Goal: Task Accomplishment & Management: Use online tool/utility

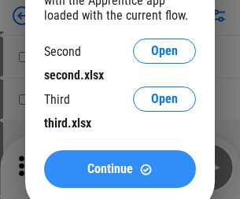
click at [120, 169] on span "Continue" at bounding box center [110, 169] width 46 height 13
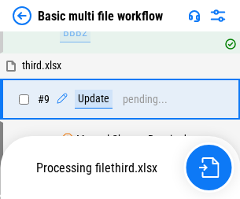
scroll to position [435, 0]
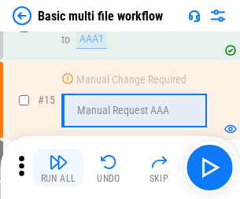
click at [58, 168] on img "button" at bounding box center [58, 162] width 19 height 19
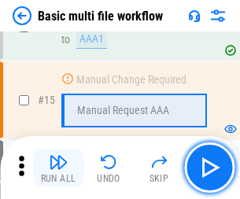
scroll to position [1048, 0]
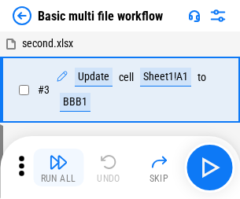
click at [58, 168] on img "button" at bounding box center [58, 162] width 19 height 19
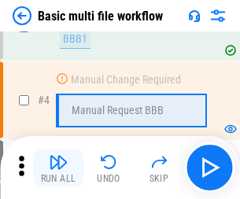
click at [58, 168] on img "button" at bounding box center [58, 162] width 19 height 19
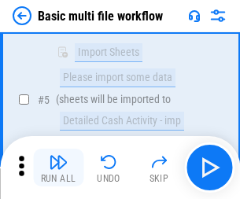
click at [58, 168] on img "button" at bounding box center [58, 162] width 19 height 19
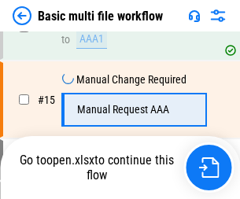
scroll to position [937, 0]
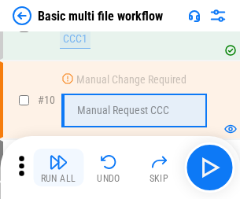
click at [58, 168] on img "button" at bounding box center [58, 162] width 19 height 19
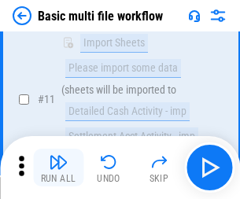
click at [58, 168] on img "button" at bounding box center [58, 162] width 19 height 19
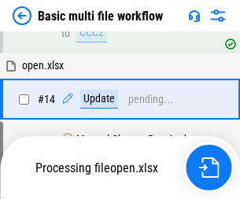
scroll to position [937, 0]
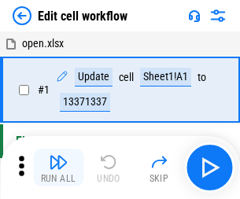
click at [58, 168] on img "button" at bounding box center [58, 162] width 19 height 19
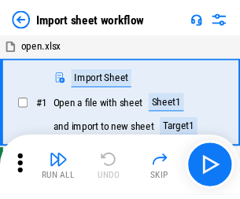
scroll to position [6, 0]
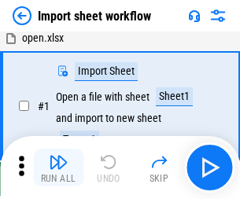
click at [58, 168] on img "button" at bounding box center [58, 162] width 19 height 19
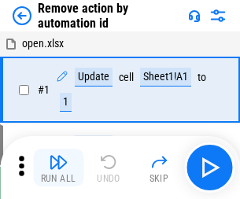
click at [58, 168] on img "button" at bounding box center [58, 162] width 19 height 19
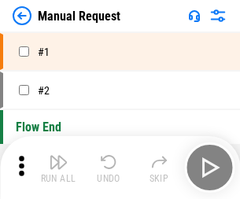
click at [58, 168] on img "button" at bounding box center [58, 162] width 19 height 19
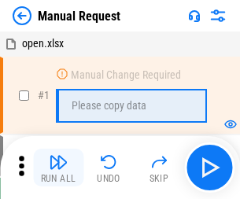
click at [58, 168] on img "button" at bounding box center [58, 162] width 19 height 19
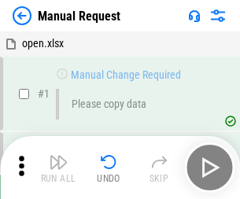
scroll to position [54, 0]
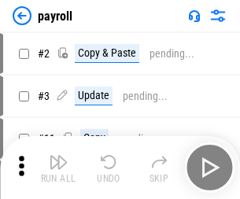
click at [58, 168] on img "button" at bounding box center [58, 162] width 19 height 19
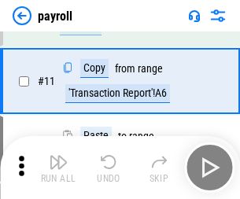
scroll to position [114, 0]
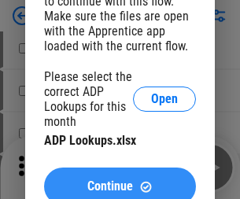
click at [120, 180] on span "Continue" at bounding box center [110, 186] width 46 height 13
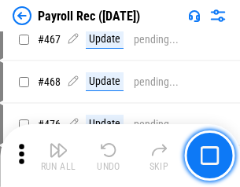
scroll to position [8394, 0]
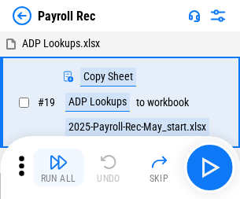
click at [58, 168] on img "button" at bounding box center [58, 162] width 19 height 19
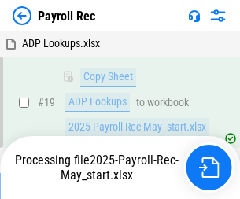
scroll to position [96, 0]
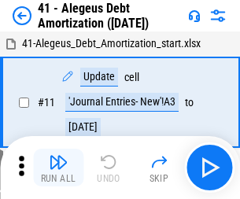
click at [58, 168] on img "button" at bounding box center [58, 162] width 19 height 19
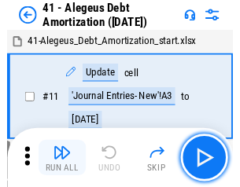
scroll to position [195, 0]
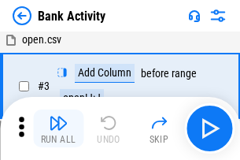
click at [58, 128] on img "button" at bounding box center [58, 122] width 19 height 19
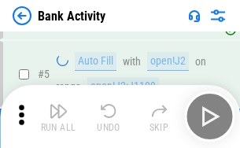
scroll to position [83, 0]
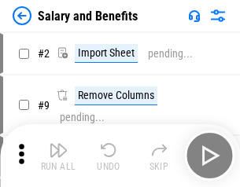
click at [58, 156] on img "button" at bounding box center [58, 150] width 19 height 19
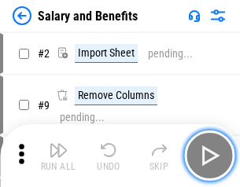
scroll to position [21, 0]
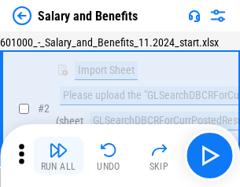
click at [58, 156] on img "button" at bounding box center [58, 150] width 19 height 19
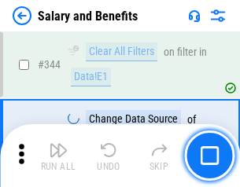
scroll to position [7375, 0]
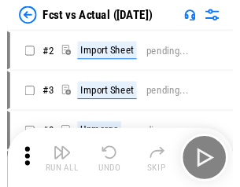
scroll to position [20, 0]
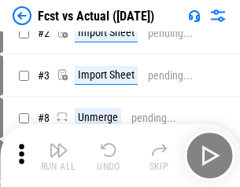
click at [58, 156] on img "button" at bounding box center [58, 150] width 19 height 19
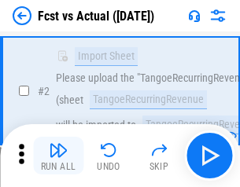
click at [58, 156] on img "button" at bounding box center [58, 150] width 19 height 19
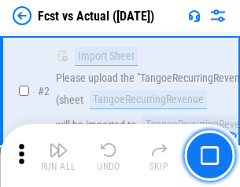
scroll to position [147, 0]
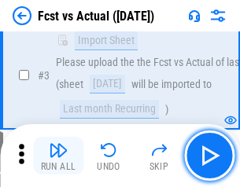
click at [58, 156] on img "button" at bounding box center [58, 150] width 19 height 19
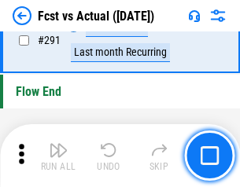
scroll to position [7455, 0]
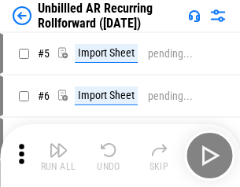
scroll to position [34, 0]
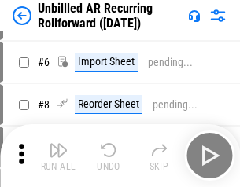
click at [58, 156] on img "button" at bounding box center [58, 150] width 19 height 19
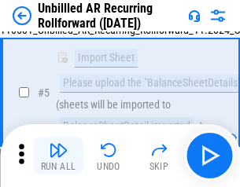
click at [58, 156] on img "button" at bounding box center [58, 150] width 19 height 19
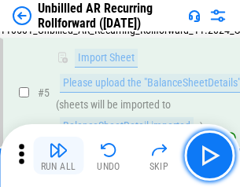
scroll to position [148, 0]
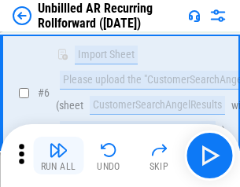
click at [58, 156] on img "button" at bounding box center [58, 150] width 19 height 19
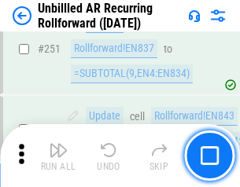
scroll to position [5350, 0]
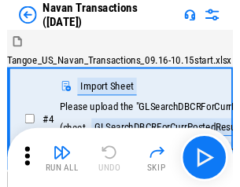
scroll to position [25, 0]
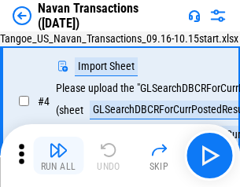
click at [58, 156] on img "button" at bounding box center [58, 150] width 19 height 19
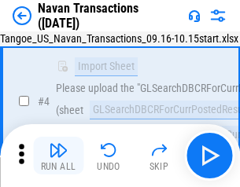
click at [58, 156] on img "button" at bounding box center [58, 150] width 19 height 19
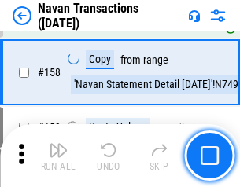
scroll to position [5107, 0]
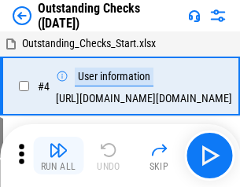
click at [58, 156] on img "button" at bounding box center [58, 150] width 19 height 19
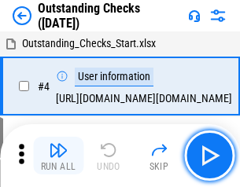
scroll to position [66, 0]
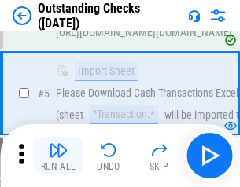
click at [58, 156] on img "button" at bounding box center [58, 150] width 19 height 19
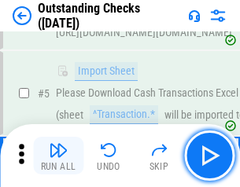
scroll to position [165, 0]
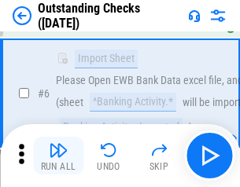
click at [58, 156] on img "button" at bounding box center [58, 150] width 19 height 19
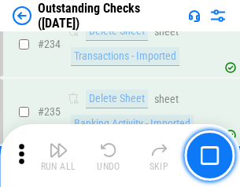
scroll to position [4783, 0]
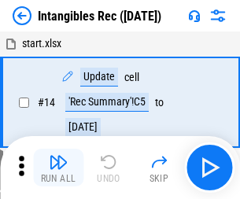
click at [58, 168] on img "button" at bounding box center [58, 162] width 19 height 19
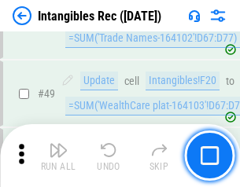
scroll to position [614, 0]
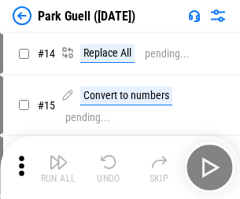
click at [58, 156] on img "button" at bounding box center [58, 162] width 19 height 19
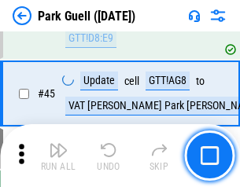
scroll to position [1970, 0]
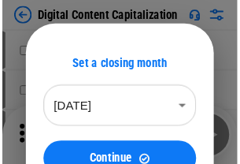
scroll to position [46, 0]
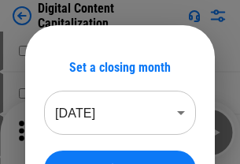
click at [58, 132] on img "button" at bounding box center [58, 126] width 19 height 19
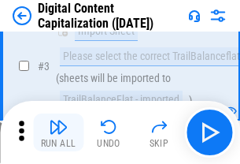
click at [58, 132] on img "button" at bounding box center [58, 126] width 19 height 19
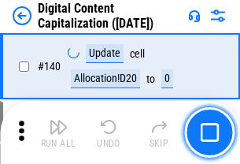
scroll to position [1671, 0]
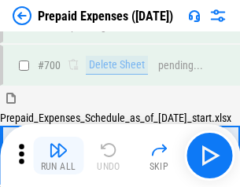
click at [58, 156] on img "button" at bounding box center [58, 150] width 19 height 19
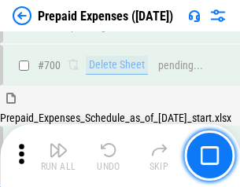
scroll to position [4238, 0]
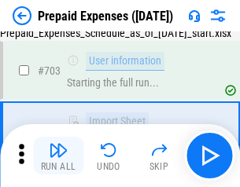
click at [58, 156] on img "button" at bounding box center [58, 150] width 19 height 19
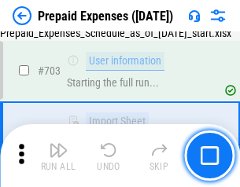
scroll to position [4331, 0]
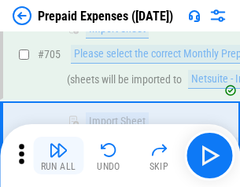
click at [58, 156] on img "button" at bounding box center [58, 150] width 19 height 19
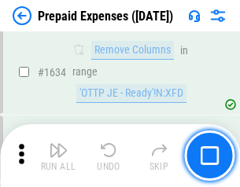
scroll to position [15337, 0]
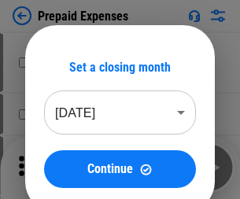
click at [58, 168] on img "button" at bounding box center [58, 162] width 19 height 19
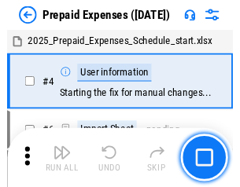
scroll to position [69, 0]
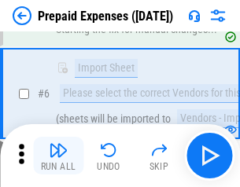
click at [58, 156] on img "button" at bounding box center [58, 150] width 19 height 19
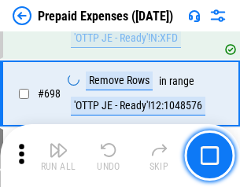
scroll to position [5485, 0]
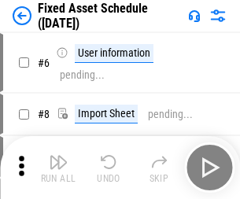
click at [58, 168] on img "button" at bounding box center [58, 162] width 19 height 19
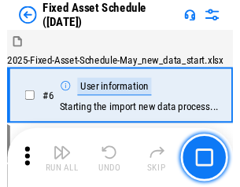
scroll to position [85, 0]
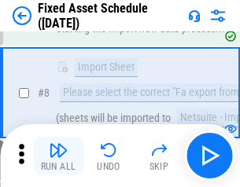
click at [58, 156] on img "button" at bounding box center [58, 150] width 19 height 19
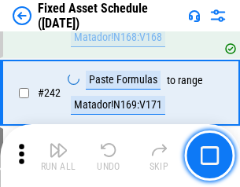
scroll to position [4879, 0]
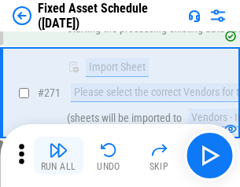
click at [58, 156] on img "button" at bounding box center [58, 150] width 19 height 19
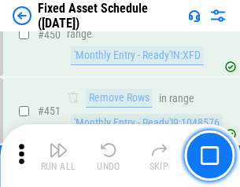
scroll to position [7041, 0]
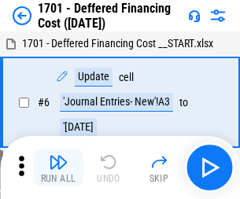
click at [58, 168] on img "button" at bounding box center [58, 162] width 19 height 19
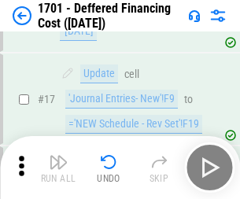
scroll to position [189, 0]
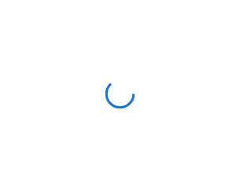
scroll to position [2, 0]
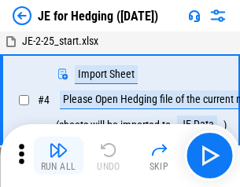
click at [58, 156] on img "button" at bounding box center [58, 150] width 19 height 19
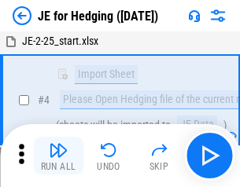
click at [58, 156] on img "button" at bounding box center [58, 150] width 19 height 19
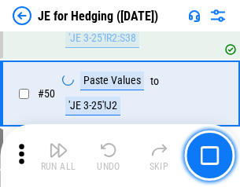
scroll to position [1020, 0]
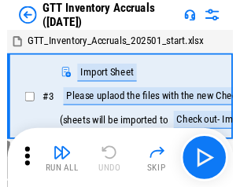
scroll to position [2, 0]
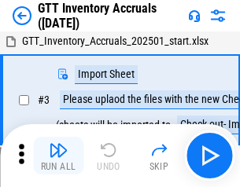
click at [58, 156] on img "button" at bounding box center [58, 150] width 19 height 19
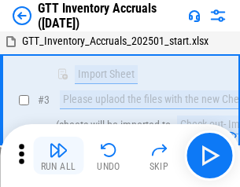
click at [58, 156] on img "button" at bounding box center [58, 150] width 19 height 19
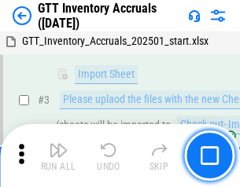
scroll to position [102, 0]
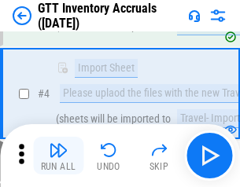
click at [58, 156] on img "button" at bounding box center [58, 150] width 19 height 19
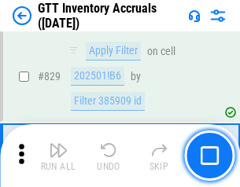
scroll to position [11956, 0]
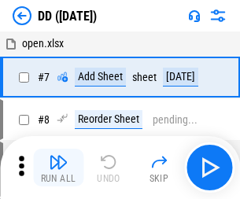
click at [58, 168] on img "button" at bounding box center [58, 162] width 19 height 19
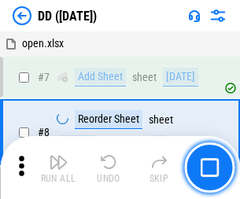
scroll to position [152, 0]
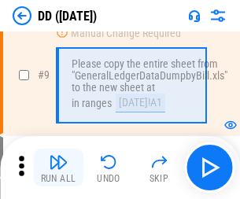
click at [58, 168] on img "button" at bounding box center [58, 162] width 19 height 19
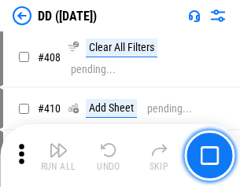
scroll to position [7048, 0]
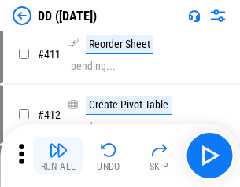
click at [58, 156] on img "button" at bounding box center [58, 150] width 19 height 19
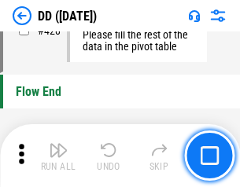
scroll to position [7539, 0]
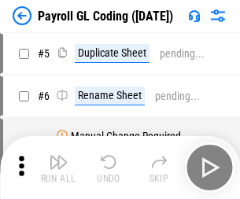
click at [58, 168] on img "button" at bounding box center [58, 162] width 19 height 19
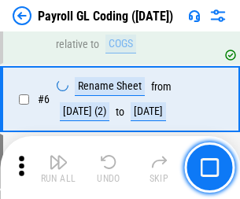
scroll to position [189, 0]
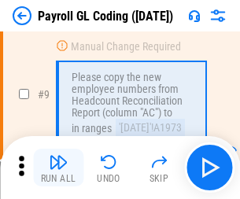
click at [58, 168] on img "button" at bounding box center [58, 162] width 19 height 19
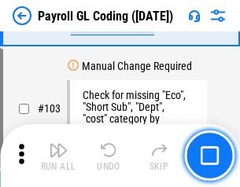
scroll to position [3696, 0]
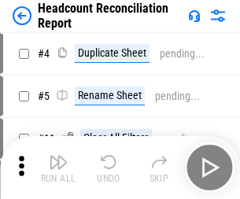
click at [58, 168] on img "button" at bounding box center [58, 162] width 19 height 19
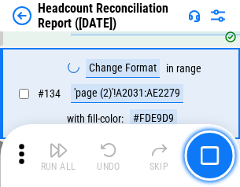
scroll to position [1893, 0]
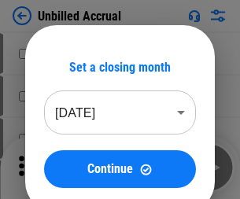
click at [58, 168] on img "button" at bounding box center [58, 162] width 19 height 19
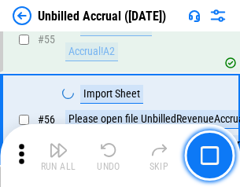
scroll to position [1645, 0]
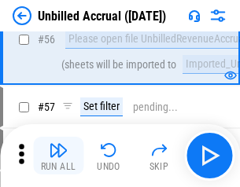
click at [58, 156] on img "button" at bounding box center [58, 150] width 19 height 19
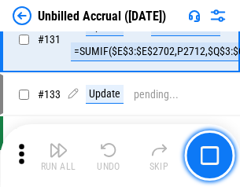
scroll to position [4692, 0]
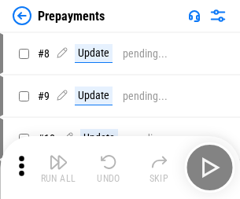
click at [58, 168] on img "button" at bounding box center [58, 162] width 19 height 19
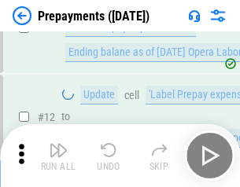
scroll to position [98, 0]
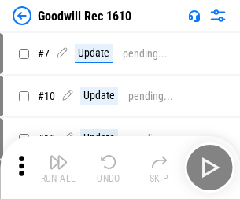
click at [58, 168] on img "button" at bounding box center [58, 162] width 19 height 19
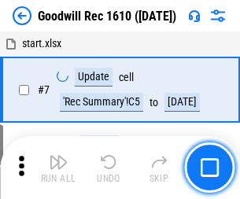
scroll to position [269, 0]
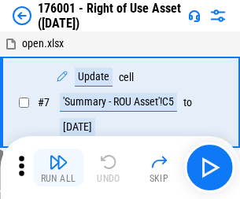
click at [58, 168] on img "button" at bounding box center [58, 162] width 19 height 19
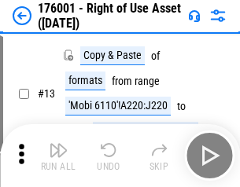
scroll to position [102, 0]
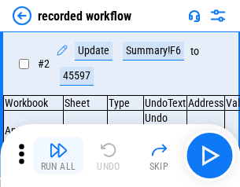
click at [58, 156] on img "button" at bounding box center [58, 150] width 19 height 19
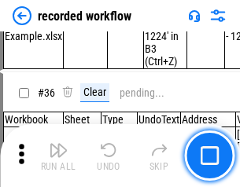
scroll to position [4923, 0]
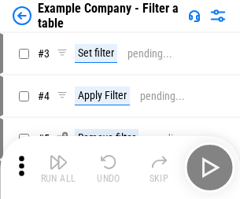
click at [58, 168] on img "button" at bounding box center [58, 162] width 19 height 19
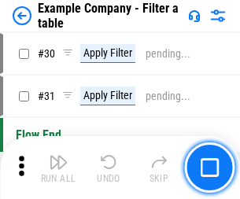
scroll to position [1441, 0]
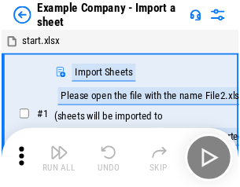
scroll to position [24, 0]
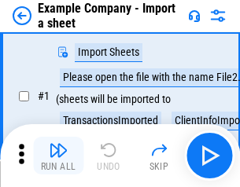
click at [58, 156] on img "button" at bounding box center [58, 150] width 19 height 19
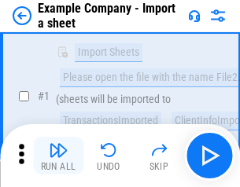
click at [58, 156] on img "button" at bounding box center [58, 150] width 19 height 19
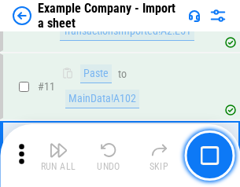
scroll to position [348, 0]
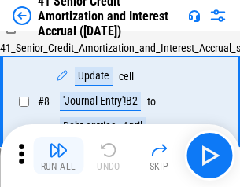
click at [58, 156] on img "button" at bounding box center [58, 150] width 19 height 19
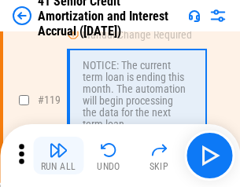
click at [58, 156] on img "button" at bounding box center [58, 150] width 19 height 19
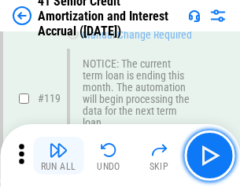
scroll to position [1486, 0]
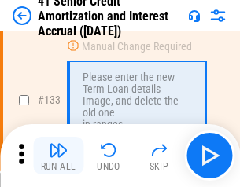
click at [58, 156] on img "button" at bounding box center [58, 150] width 19 height 19
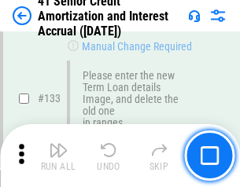
scroll to position [1646, 0]
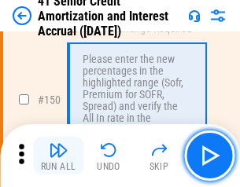
click at [58, 156] on img "button" at bounding box center [58, 150] width 19 height 19
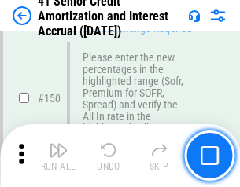
scroll to position [1812, 0]
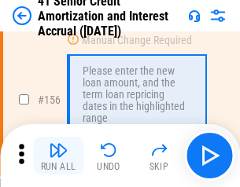
click at [58, 156] on img "button" at bounding box center [58, 150] width 19 height 19
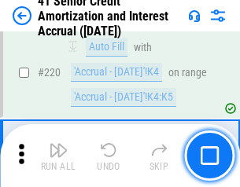
scroll to position [3528, 0]
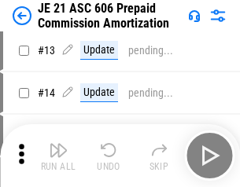
click at [58, 156] on img "button" at bounding box center [58, 150] width 19 height 19
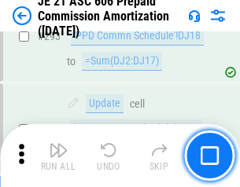
scroll to position [2898, 0]
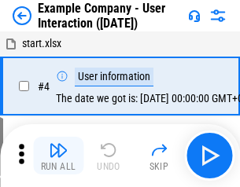
click at [58, 156] on img "button" at bounding box center [58, 150] width 19 height 19
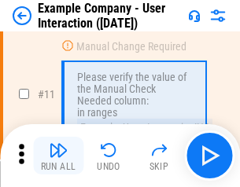
click at [58, 156] on img "button" at bounding box center [58, 150] width 19 height 19
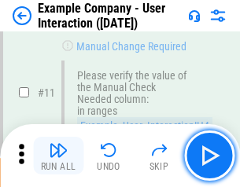
scroll to position [341, 0]
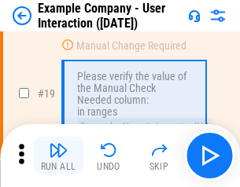
click at [58, 156] on img "button" at bounding box center [58, 150] width 19 height 19
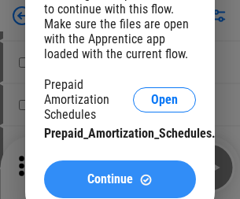
click at [120, 180] on span "Continue" at bounding box center [110, 179] width 46 height 13
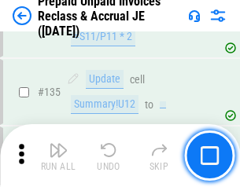
scroll to position [2042, 0]
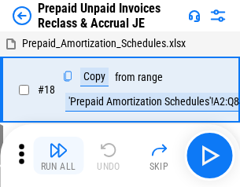
click at [58, 156] on img "button" at bounding box center [58, 150] width 19 height 19
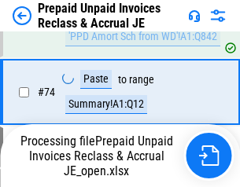
scroll to position [1125, 0]
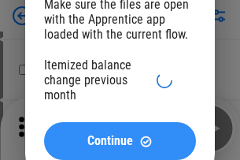
click at [120, 141] on span "Continue" at bounding box center [110, 141] width 46 height 13
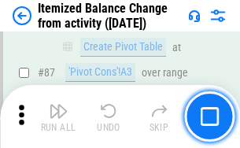
scroll to position [1540, 0]
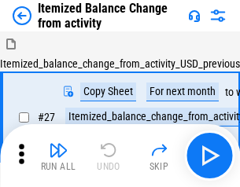
scroll to position [24, 0]
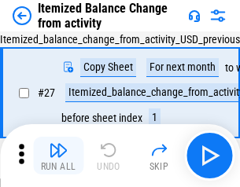
click at [58, 156] on img "button" at bounding box center [58, 150] width 19 height 19
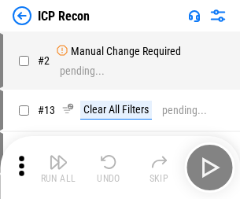
scroll to position [7, 0]
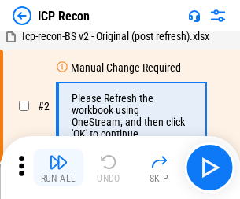
click at [58, 168] on img "button" at bounding box center [58, 162] width 19 height 19
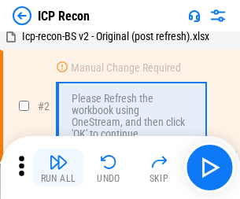
click at [58, 168] on img "button" at bounding box center [58, 162] width 19 height 19
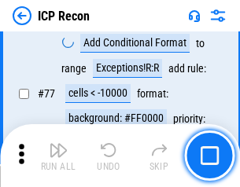
scroll to position [1415, 0]
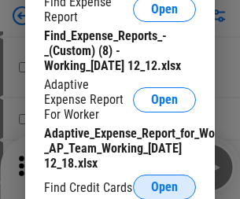
click at [165, 187] on span "Open" at bounding box center [164, 187] width 27 height 13
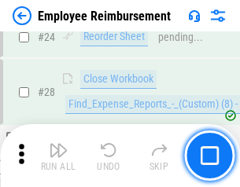
scroll to position [736, 0]
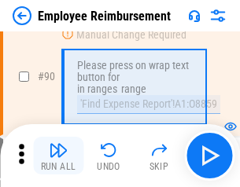
click at [58, 156] on img "button" at bounding box center [58, 150] width 19 height 19
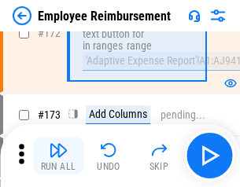
click at [58, 156] on img "button" at bounding box center [58, 150] width 19 height 19
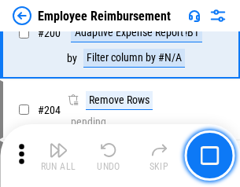
scroll to position [3985, 0]
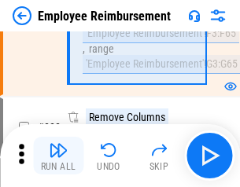
click at [58, 156] on img "button" at bounding box center [58, 150] width 19 height 19
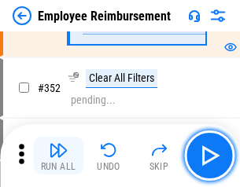
click at [58, 156] on img "button" at bounding box center [58, 150] width 19 height 19
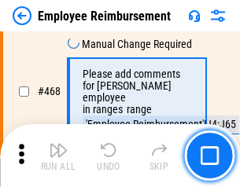
scroll to position [9630, 0]
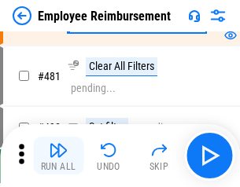
click at [58, 156] on img "button" at bounding box center [58, 150] width 19 height 19
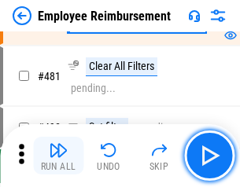
click at [58, 156] on img "button" at bounding box center [58, 150] width 19 height 19
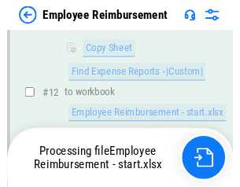
scroll to position [321, 0]
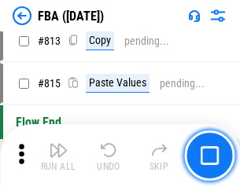
scroll to position [13830, 0]
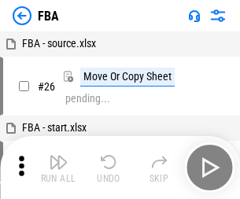
scroll to position [16, 0]
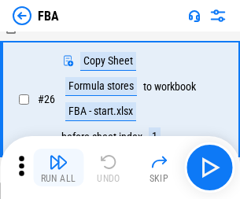
click at [58, 168] on img "button" at bounding box center [58, 162] width 19 height 19
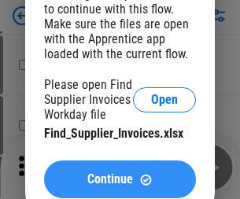
click at [120, 180] on span "Continue" at bounding box center [110, 179] width 46 height 13
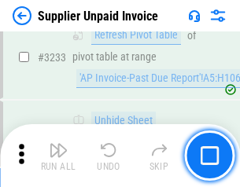
scroll to position [38361, 0]
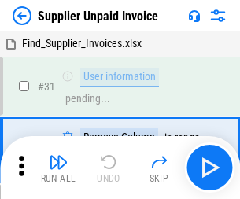
scroll to position [51, 0]
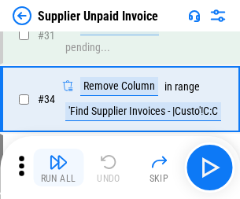
click at [58, 168] on img "button" at bounding box center [58, 162] width 19 height 19
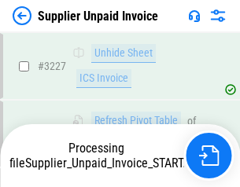
scroll to position [38239, 0]
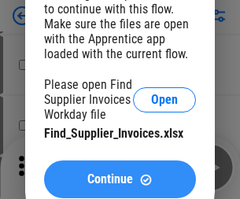
click at [120, 180] on span "Continue" at bounding box center [110, 179] width 46 height 13
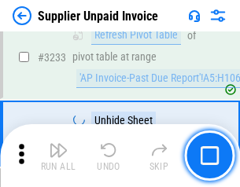
scroll to position [38361, 0]
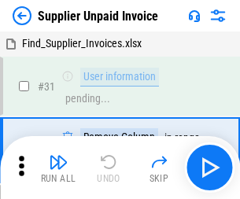
scroll to position [51, 0]
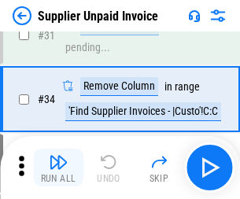
click at [58, 168] on img "button" at bounding box center [58, 162] width 19 height 19
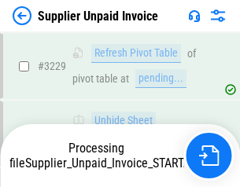
scroll to position [38307, 0]
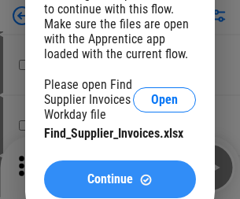
click at [120, 180] on span "Continue" at bounding box center [110, 179] width 46 height 13
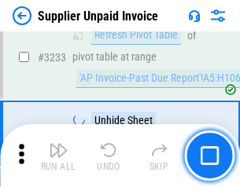
scroll to position [38361, 0]
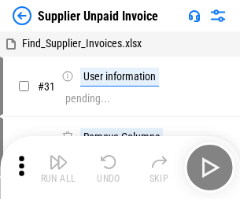
scroll to position [51, 0]
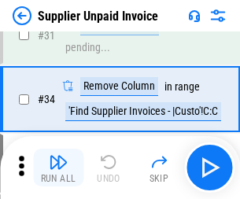
click at [58, 168] on img "button" at bounding box center [58, 162] width 19 height 19
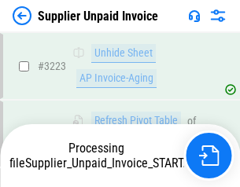
scroll to position [38171, 0]
